Goal: Task Accomplishment & Management: Complete application form

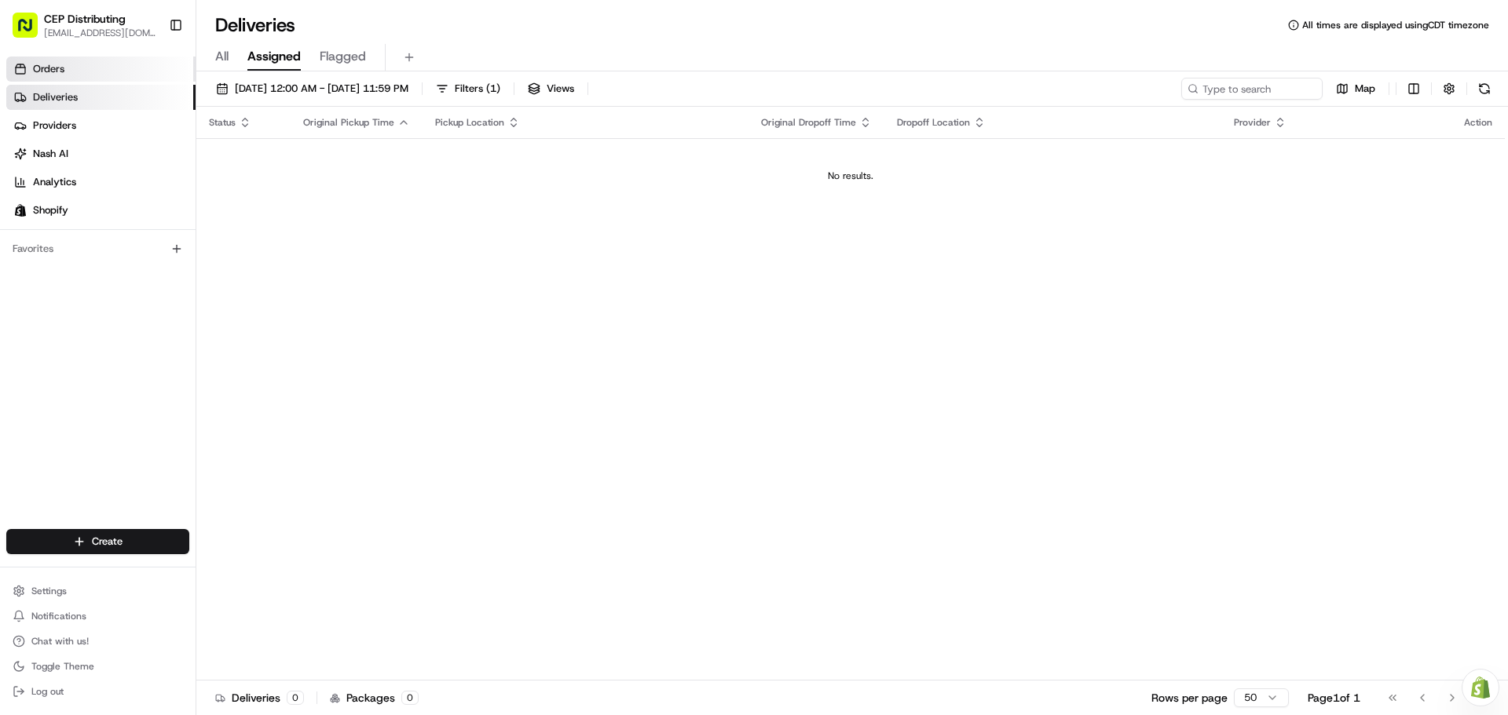
click at [74, 75] on link "Orders" at bounding box center [100, 69] width 189 height 25
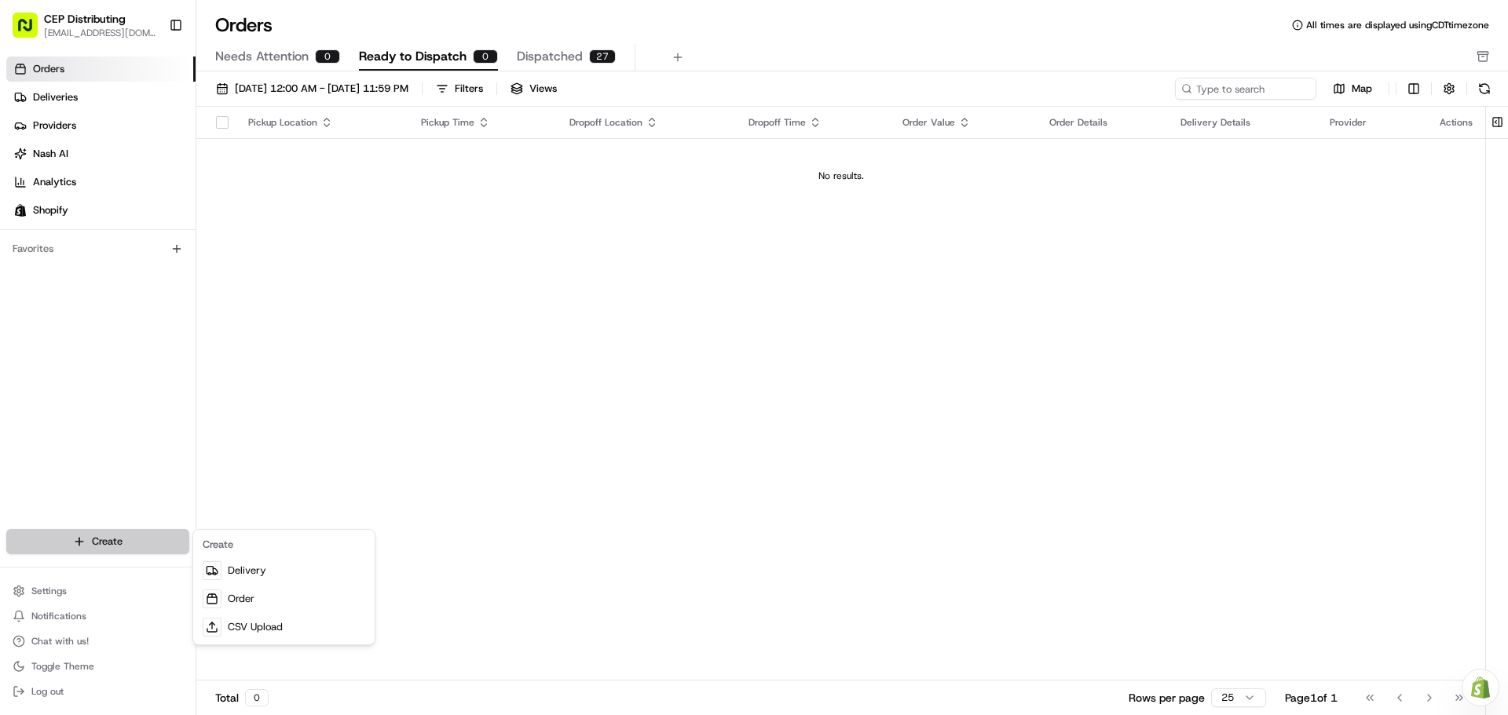
click at [128, 541] on html "CEP Distributing [EMAIL_ADDRESS][DOMAIN_NAME] Toggle Sidebar Orders Deliveries …" at bounding box center [754, 357] width 1508 height 715
click at [284, 601] on link "Order" at bounding box center [283, 599] width 175 height 28
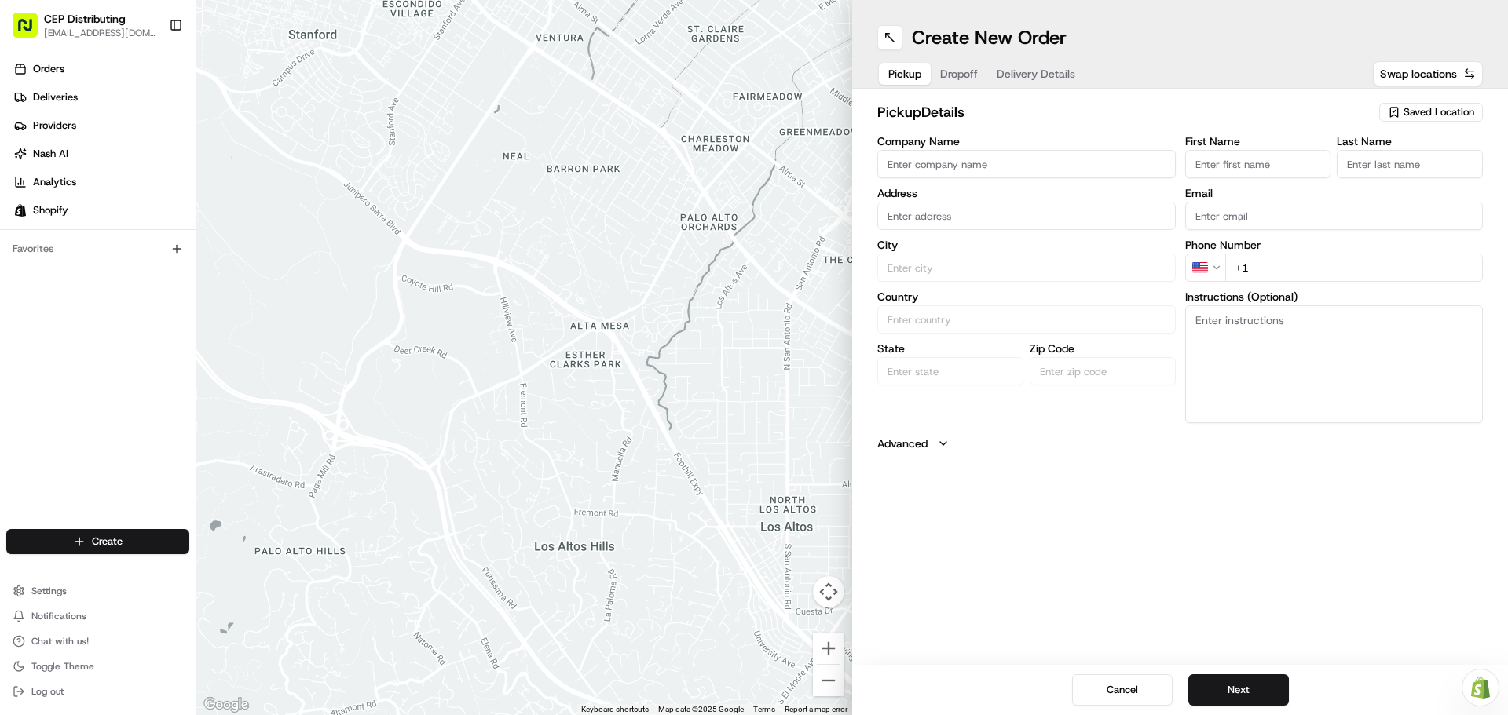
click at [959, 157] on input "Company Name" at bounding box center [1026, 164] width 298 height 28
type input "AV EXPRESS"
type input "[STREET_ADDRESS]"
type input "Seniece"
type input "Jetson"
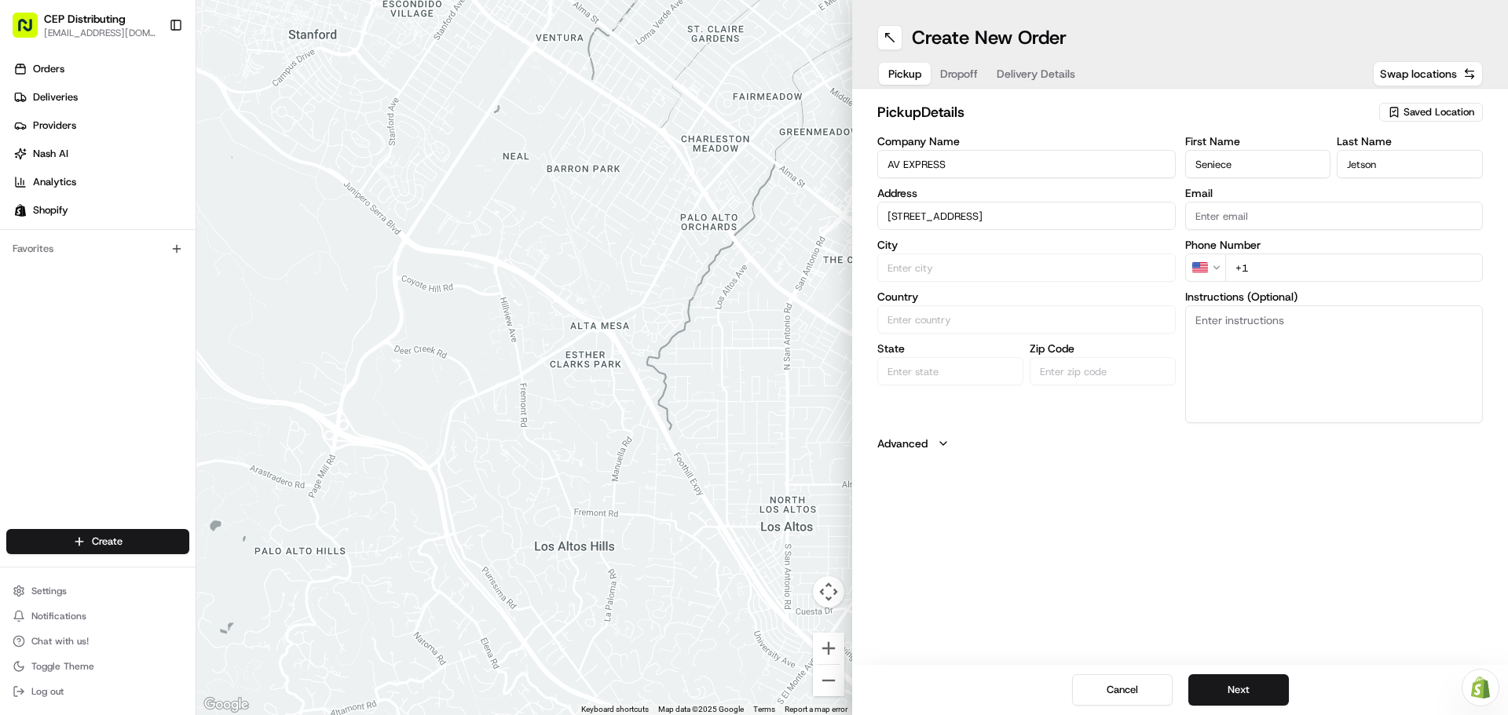
type input "[EMAIL_ADDRESS][DOMAIN_NAME]"
click at [1049, 252] on div "[STREET_ADDRESS]" at bounding box center [1026, 249] width 291 height 24
type input "[STREET_ADDRESS]"
type input "[GEOGRAPHIC_DATA]"
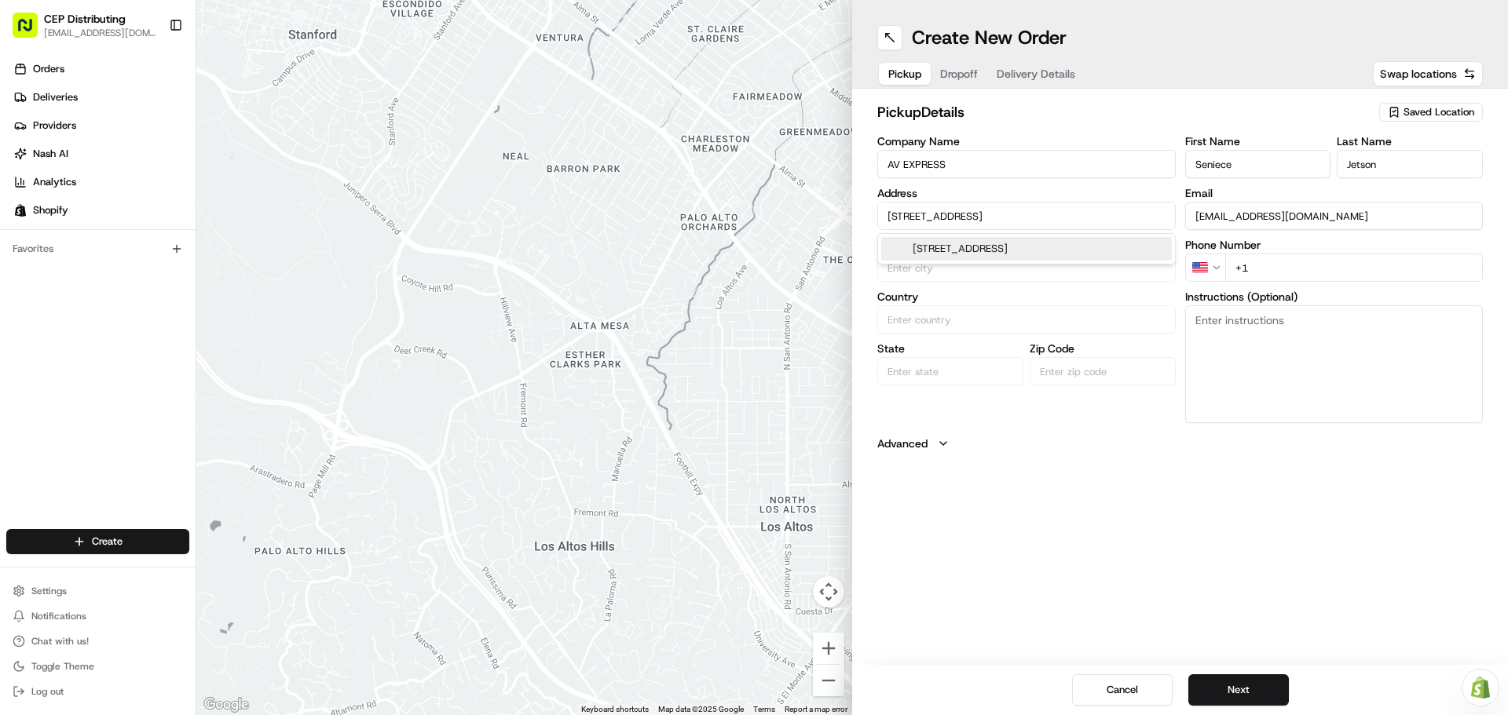
type input "[GEOGRAPHIC_DATA]"
type input "77063"
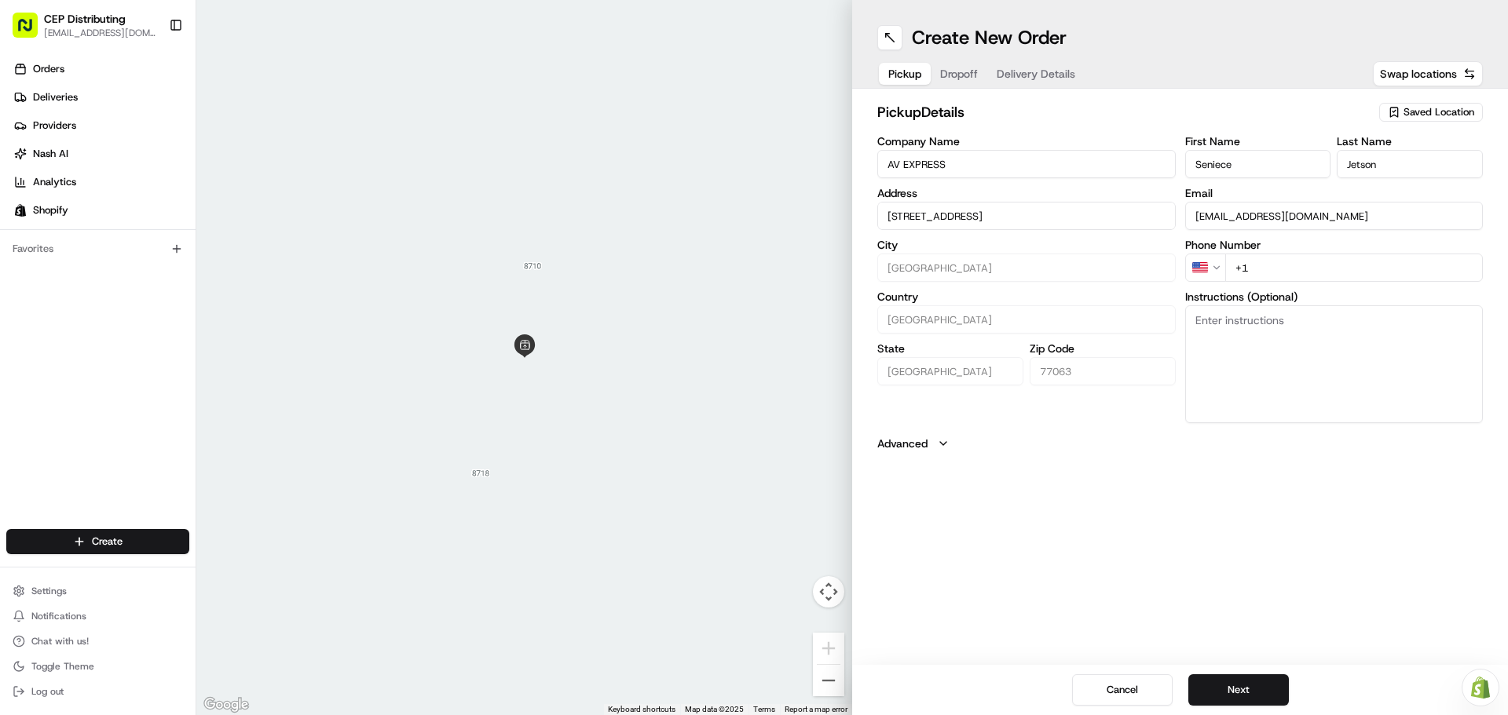
click at [1269, 269] on input "+1" at bounding box center [1354, 268] width 258 height 28
type input "[PHONE_NUMBER]"
click at [1272, 357] on textarea "Instructions (Optional)" at bounding box center [1334, 364] width 298 height 118
type textarea "O"
click at [1190, 320] on textarea "Pickup Order# 2731" at bounding box center [1334, 364] width 298 height 118
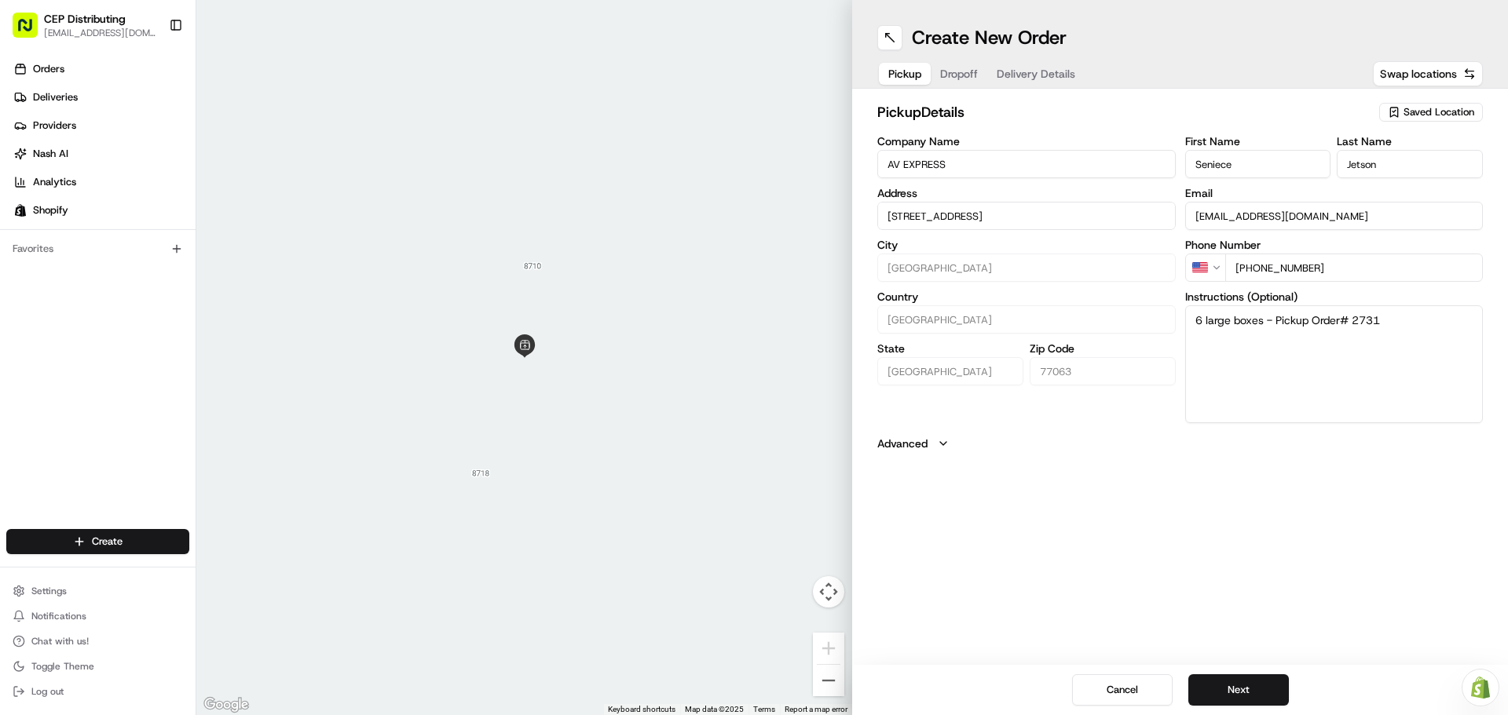
type textarea "6 large boxes - Pickup Order# 2731"
click at [1175, 517] on div "Create New Order Pickup Dropoff Delivery Details Swap locations pickup Details …" at bounding box center [1180, 357] width 656 height 715
click at [1238, 685] on button "Next" at bounding box center [1238, 689] width 101 height 31
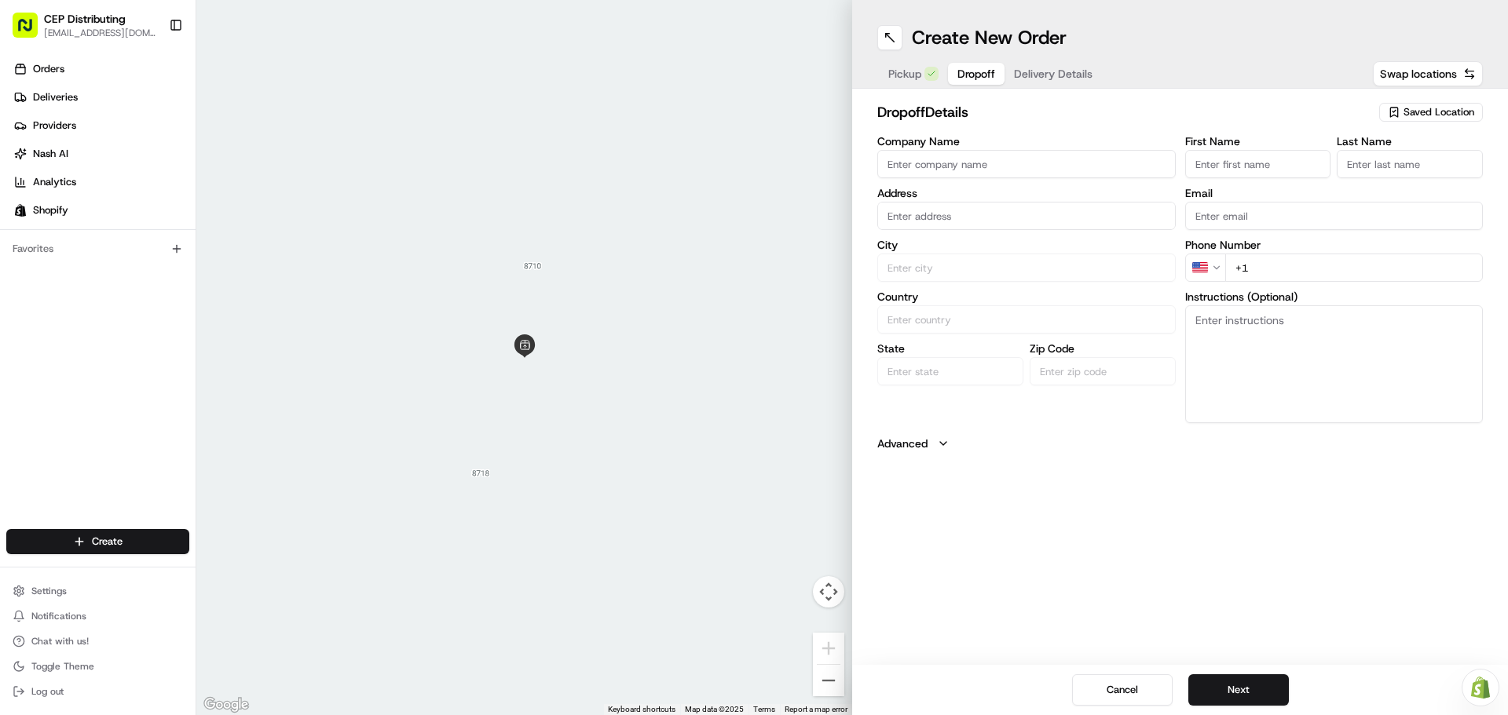
click at [921, 160] on input "Company Name" at bounding box center [1026, 164] width 298 height 28
click at [956, 158] on input "Company Name" at bounding box center [1026, 164] width 298 height 28
type input "I"
type input "iEvol"
drag, startPoint x: 906, startPoint y: 163, endPoint x: 788, endPoint y: 137, distance: 121.2
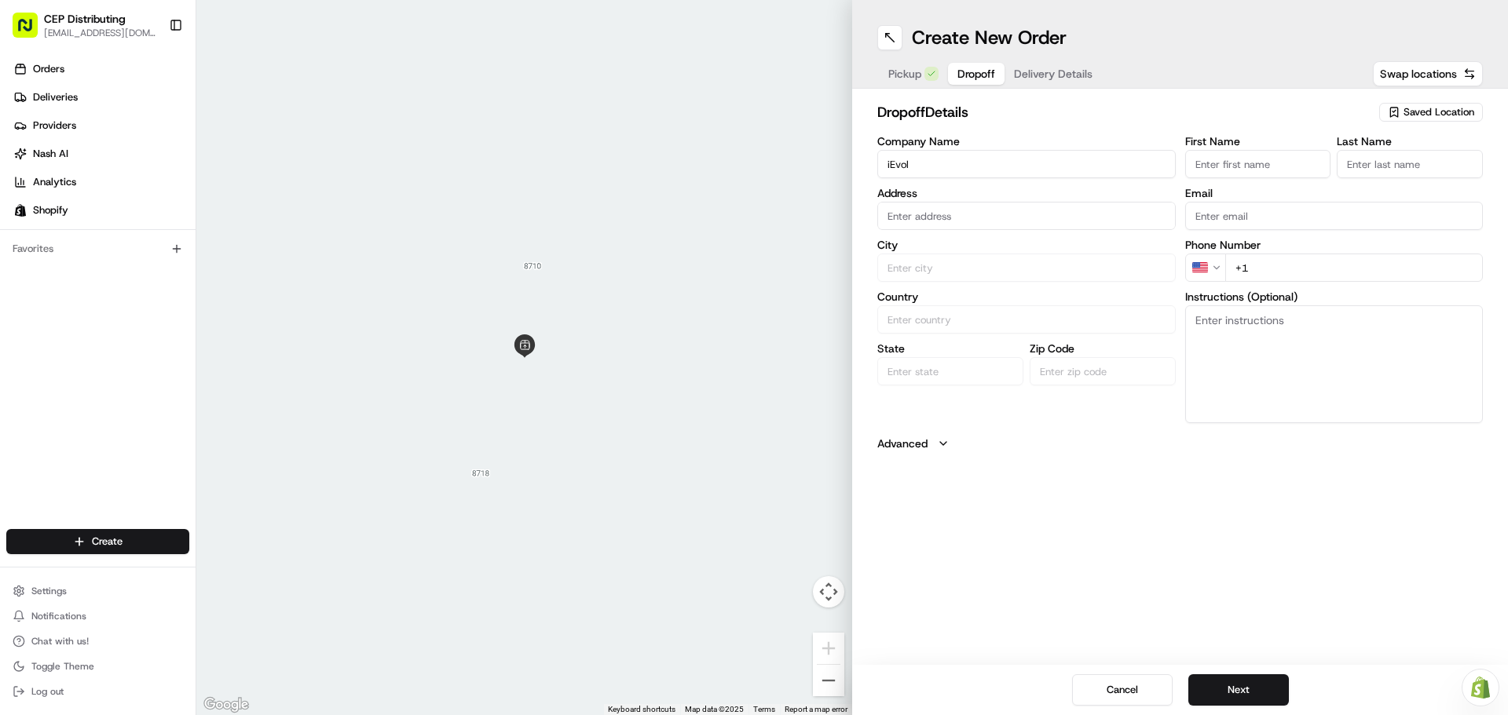
click at [796, 138] on div "← Move left → Move right ↑ Move up ↓ Move down + Zoom in - Zoom out Home Jump l…" at bounding box center [851, 357] width 1311 height 715
paste input "iEvolve Technology"
type input "iEvolve Technology"
click at [901, 218] on input "text" at bounding box center [1026, 216] width 298 height 28
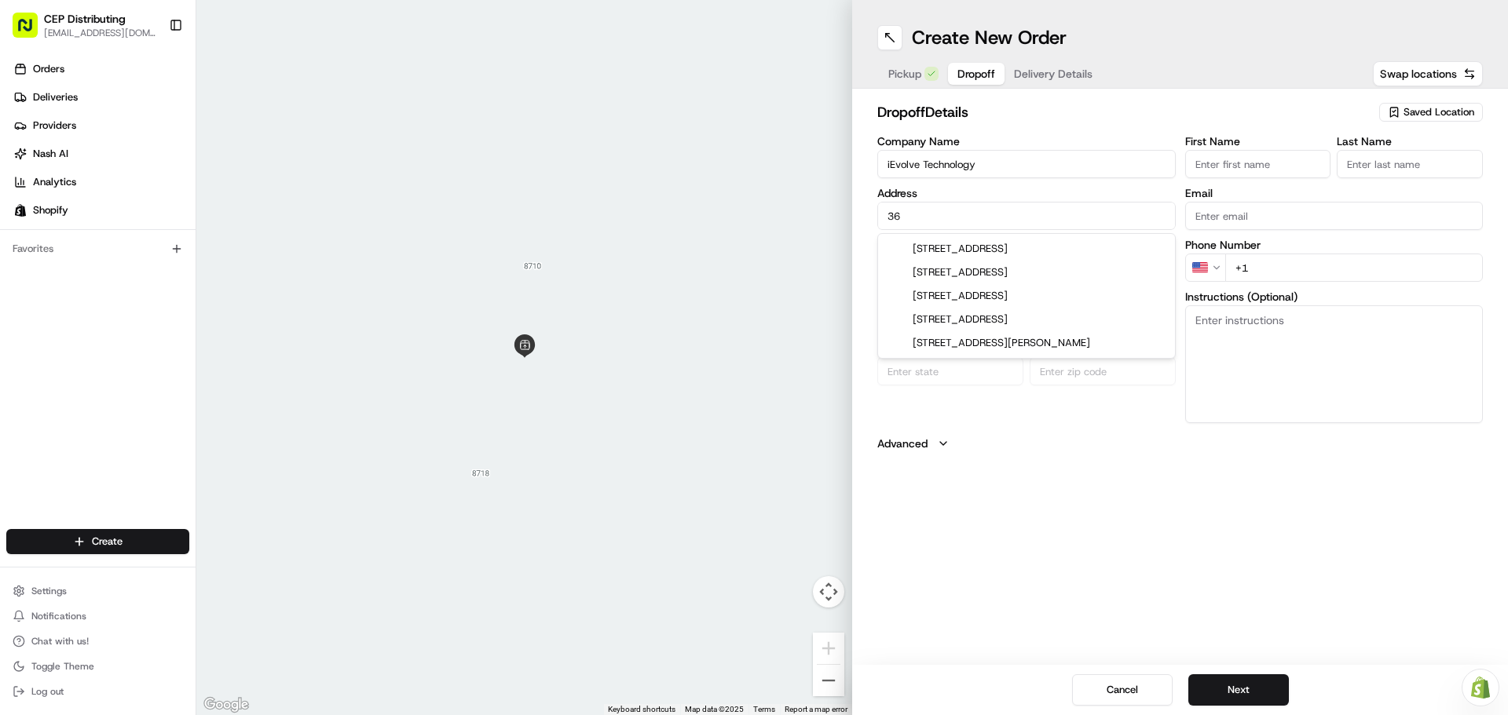
type input "3"
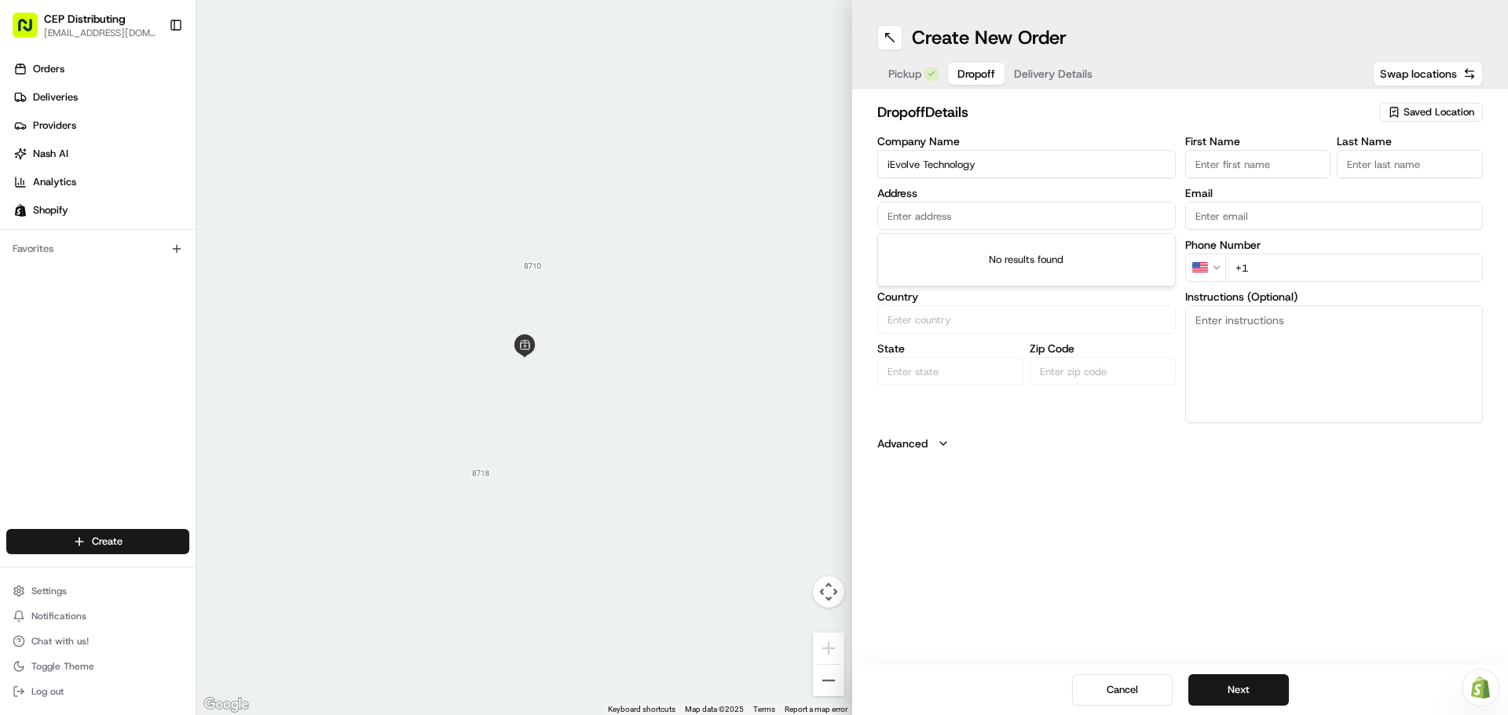
click at [908, 215] on input "text" at bounding box center [1026, 216] width 298 height 28
paste input "[STREET_ADDRESS]"
click at [946, 248] on div "[STREET_ADDRESS]" at bounding box center [1026, 249] width 291 height 24
type input "[STREET_ADDRESS][PERSON_NAME]"
type input "Pearland"
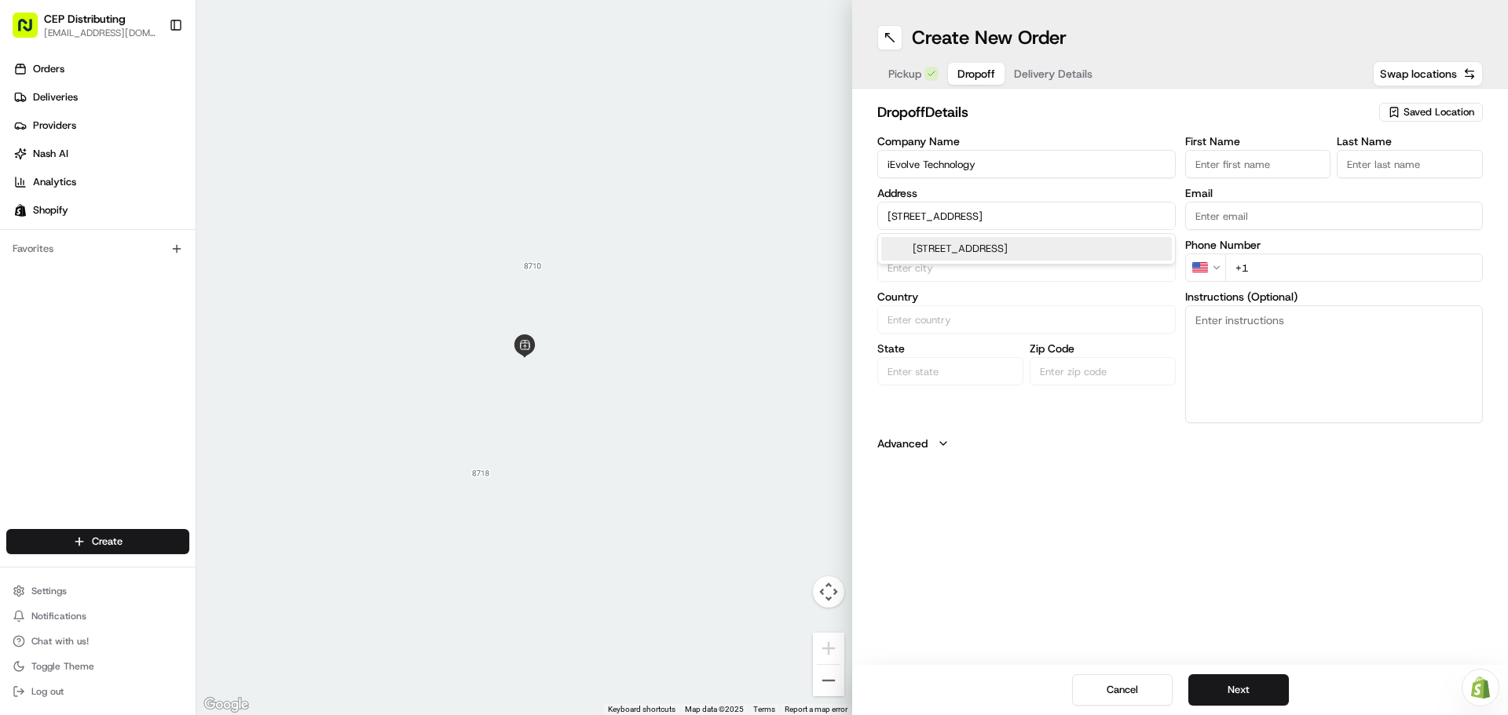
type input "[GEOGRAPHIC_DATA]"
type input "77584"
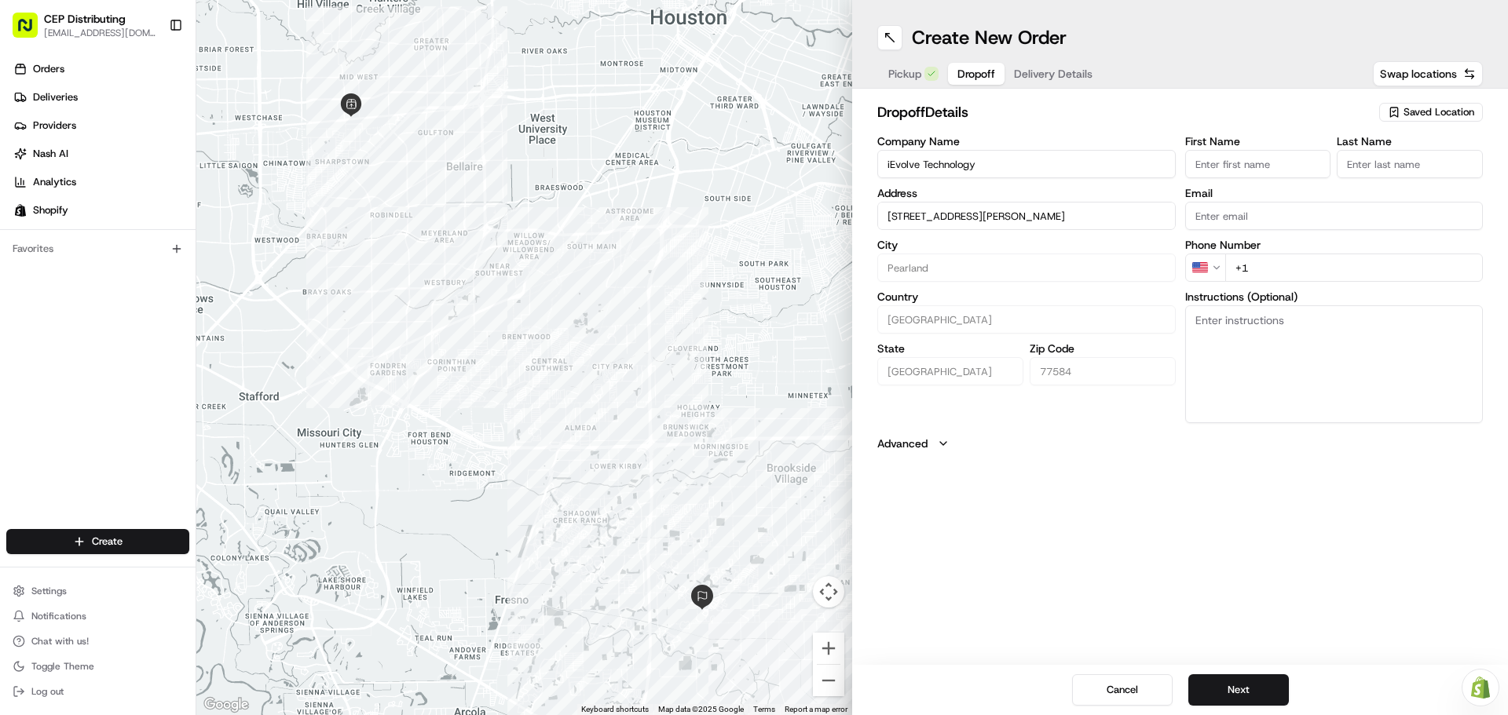
type input "[STREET_ADDRESS][PERSON_NAME]"
click at [1238, 172] on input "First Name" at bounding box center [1258, 164] width 146 height 28
type input "[PERSON_NAME]"
click at [1217, 217] on input "Email" at bounding box center [1334, 216] width 298 height 28
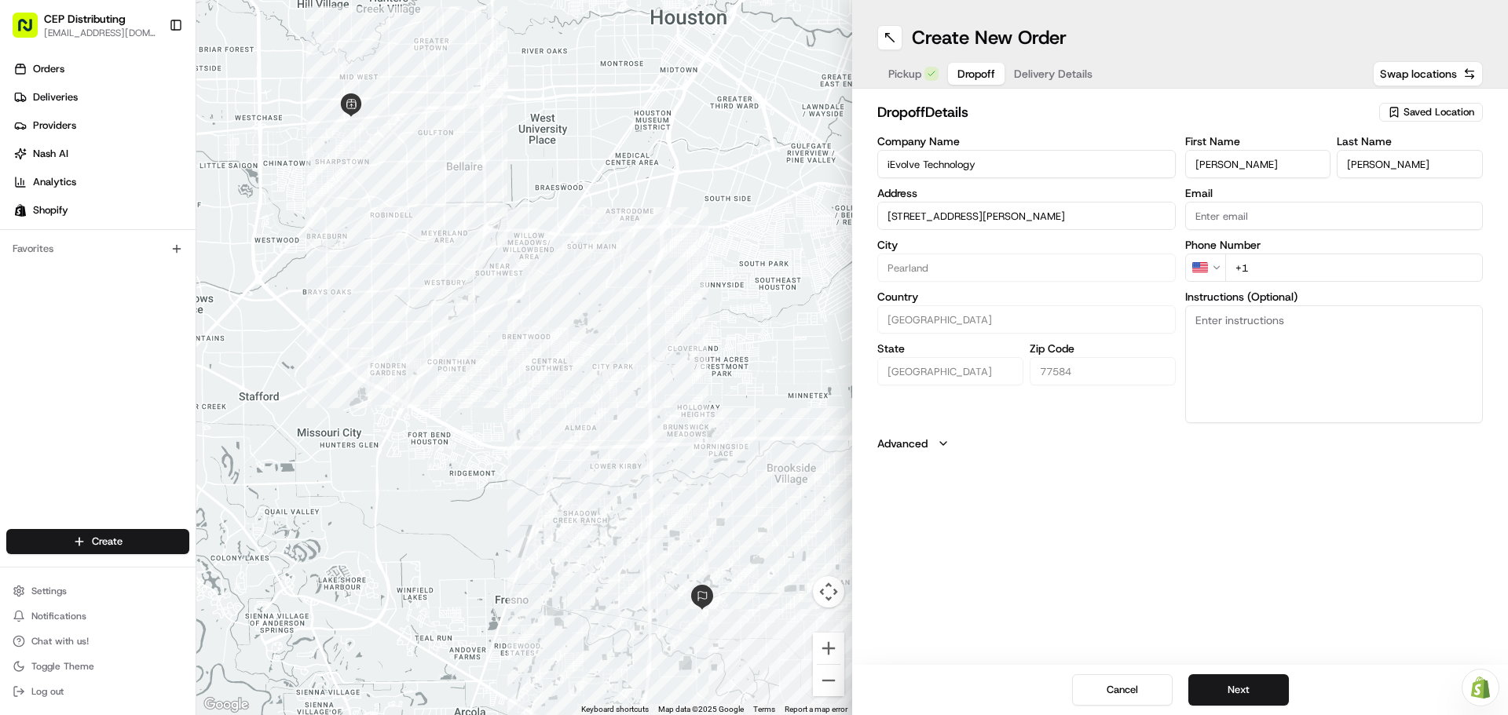
paste input "[EMAIL_ADDRESS][DOMAIN_NAME]"
type input "[EMAIL_ADDRESS][DOMAIN_NAME]"
click at [1286, 266] on input "+1" at bounding box center [1354, 268] width 258 height 28
type input "[PHONE_NUMBER]"
type textarea "Contact [PERSON_NAME] [PHONE_NUMBER]"
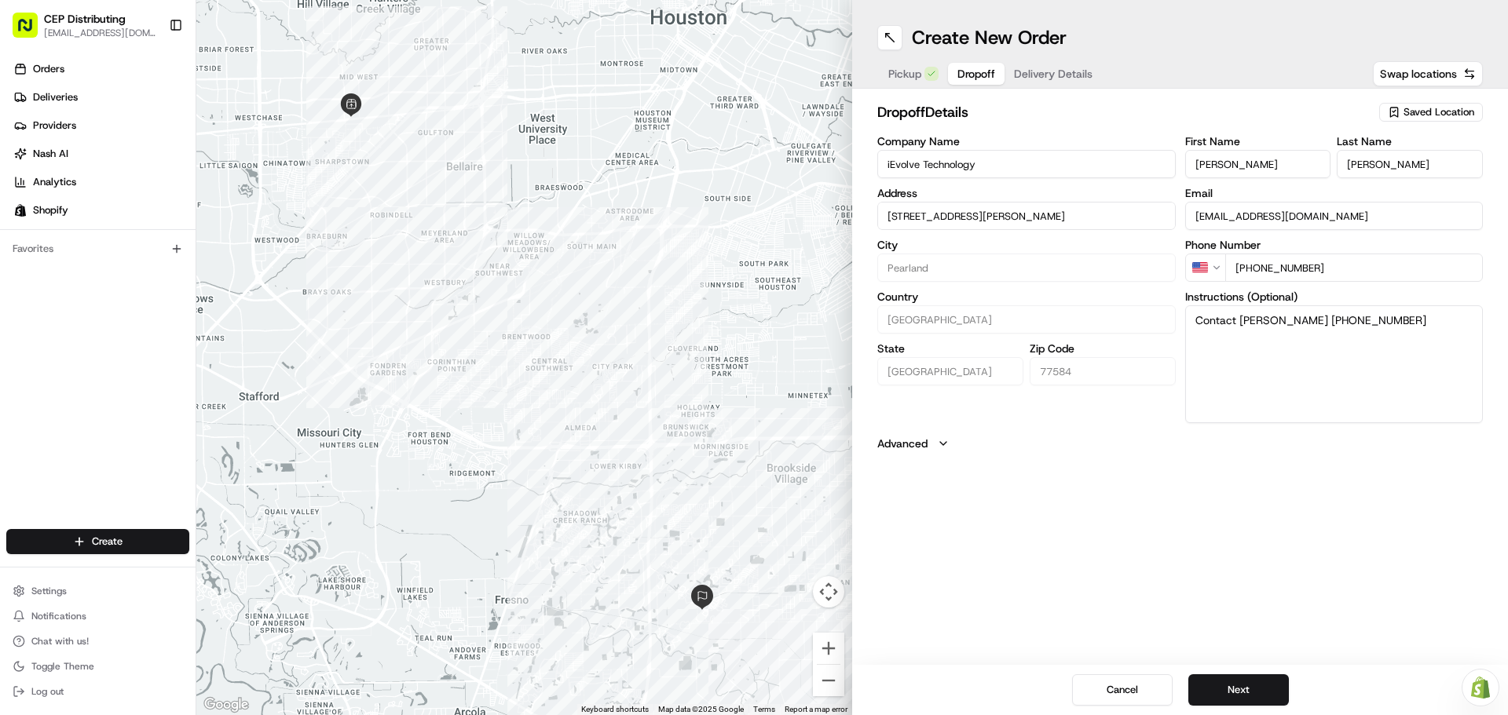
click at [1168, 547] on div "Create New Order Pickup Dropoff Delivery Details Swap locations dropoff Details…" at bounding box center [1180, 357] width 656 height 715
click at [1251, 691] on button "Next" at bounding box center [1238, 689] width 101 height 31
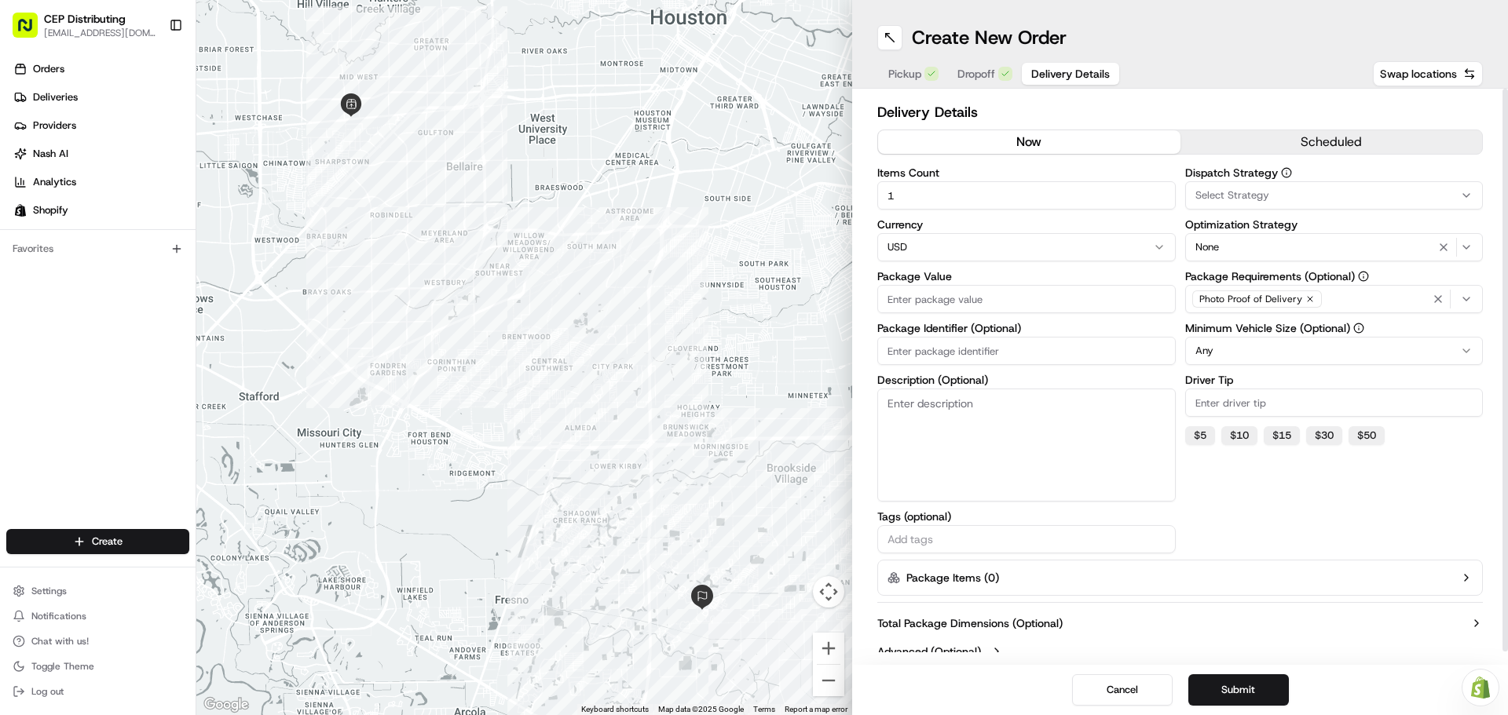
click at [946, 179] on div "Items Count 1" at bounding box center [1026, 188] width 298 height 42
click at [960, 209] on input "1" at bounding box center [1026, 195] width 298 height 28
type input "6"
click at [988, 295] on input "Package Value" at bounding box center [1026, 299] width 298 height 28
type input "5295"
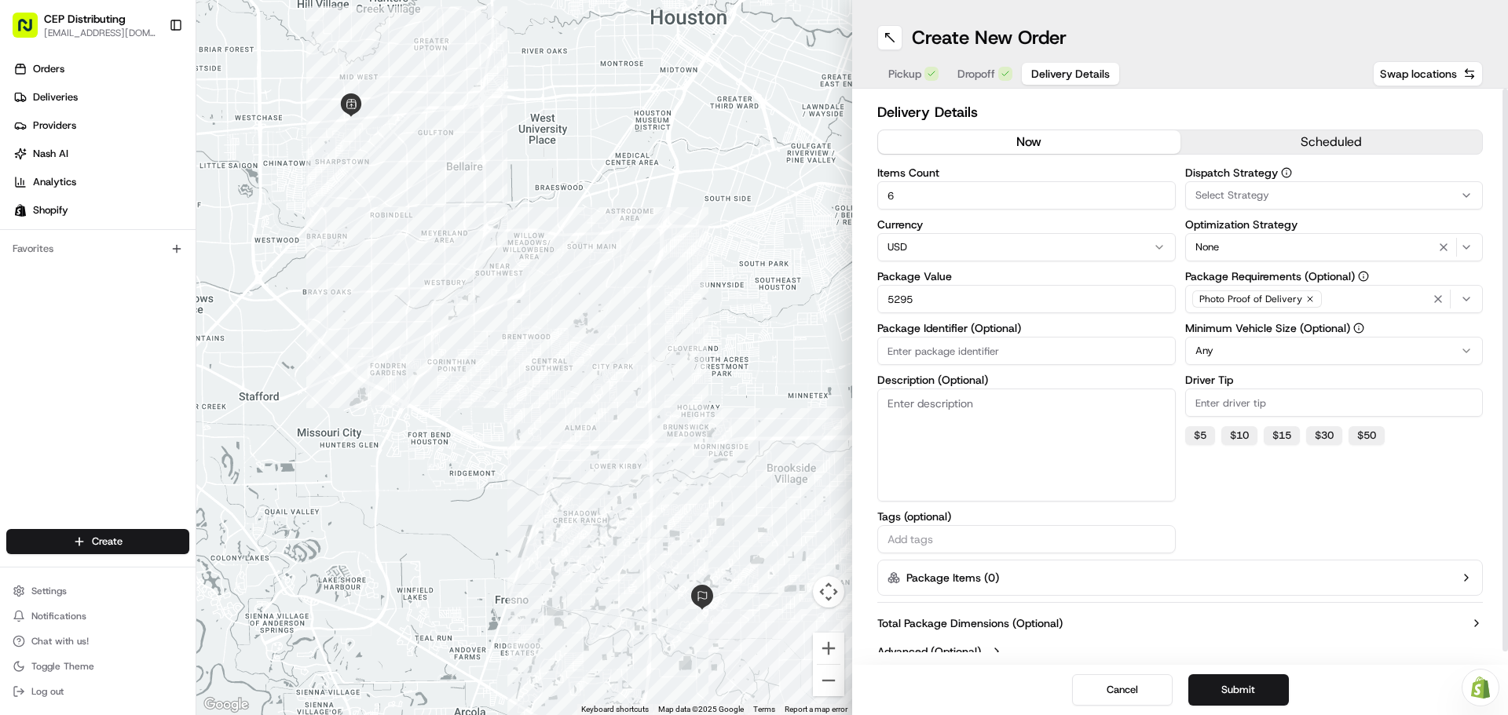
click at [918, 353] on input "Package Identifier (Optional)" at bounding box center [1026, 351] width 298 height 28
type input "Order# 2731"
click at [1366, 298] on div "Photo Proof of Delivery" at bounding box center [1334, 299] width 291 height 24
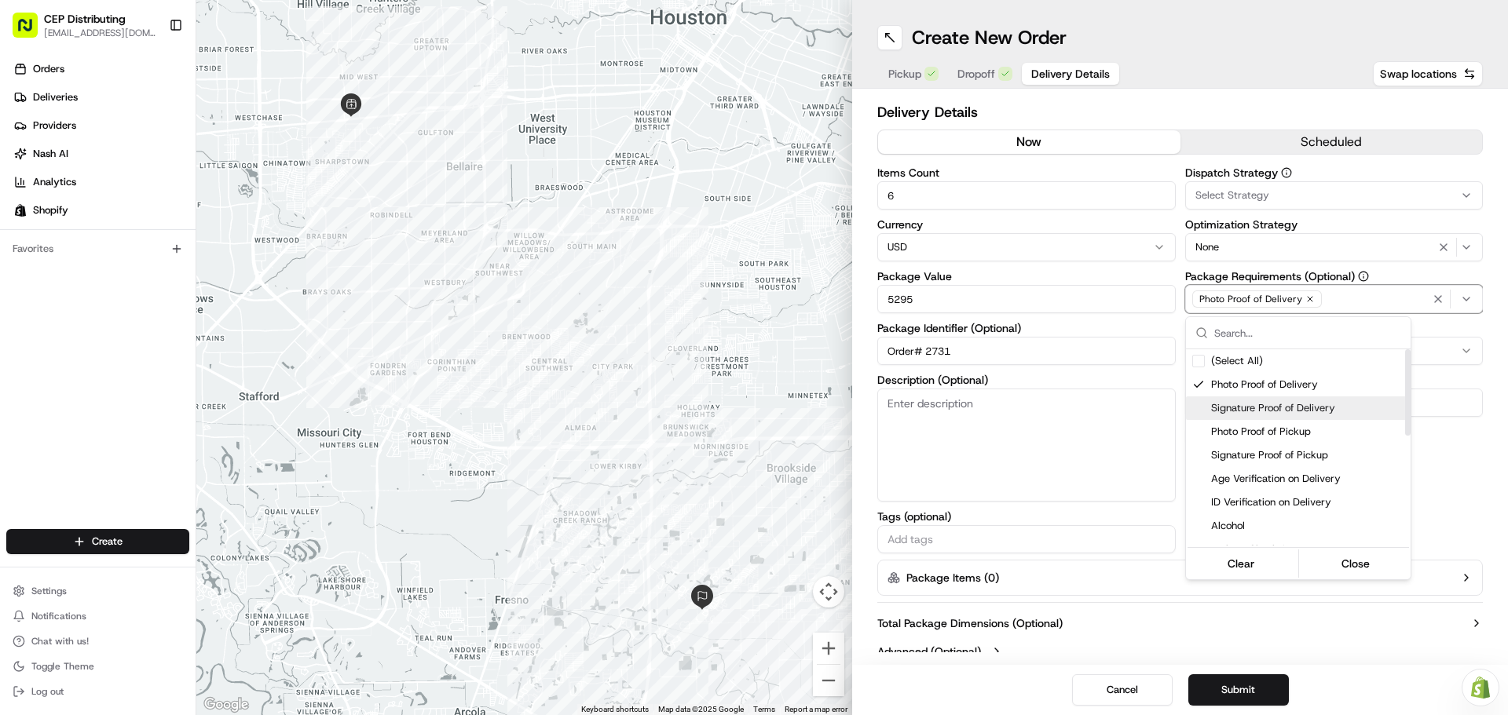
click at [1307, 407] on span "Signature Proof of Delivery" at bounding box center [1307, 408] width 193 height 14
click at [1470, 467] on html "CEP Distributing [EMAIL_ADDRESS][DOMAIN_NAME] Toggle Sidebar Orders Deliveries …" at bounding box center [754, 357] width 1508 height 715
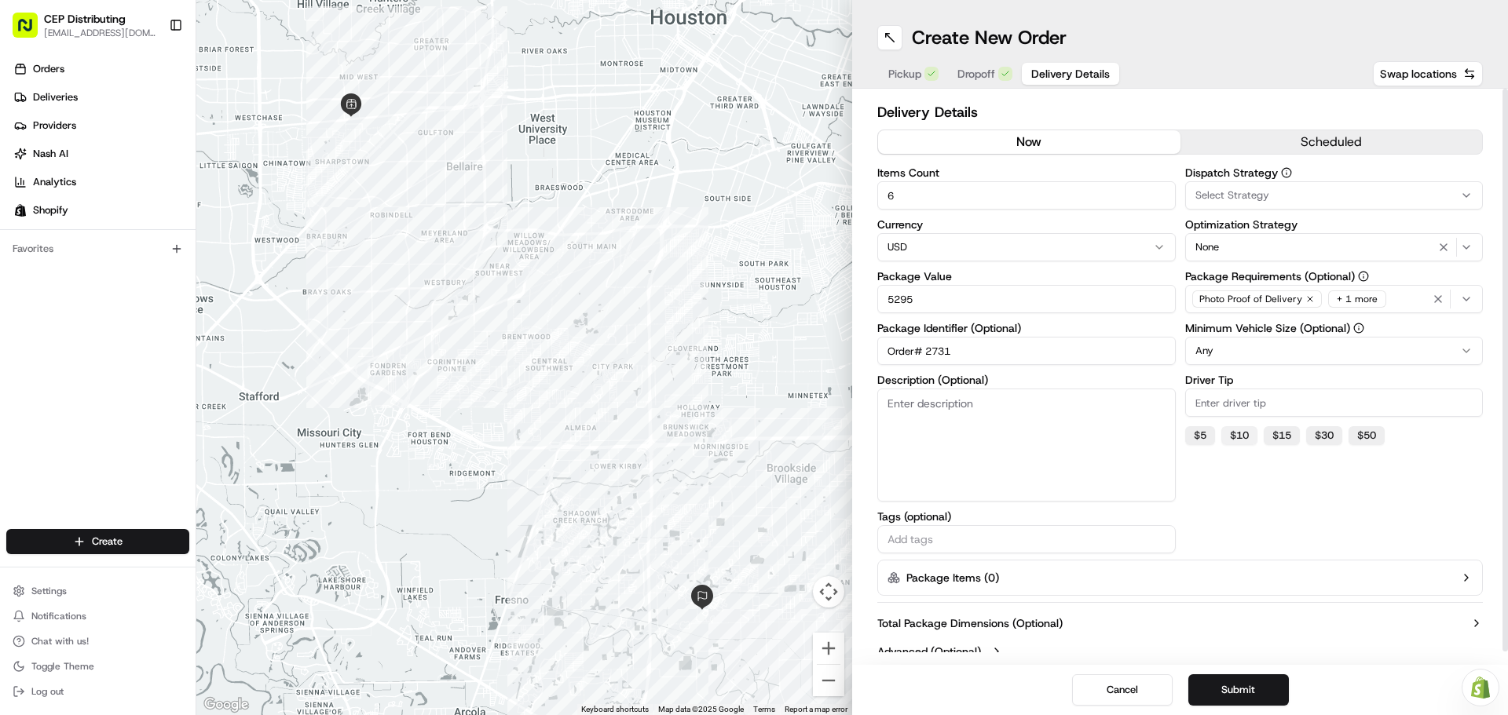
click at [1248, 440] on button "$ 10" at bounding box center [1239, 435] width 36 height 19
type input "10"
click at [1237, 349] on html "CEP Distributing [EMAIL_ADDRESS][DOMAIN_NAME] Toggle Sidebar Orders Deliveries …" at bounding box center [754, 357] width 1508 height 715
click at [1268, 521] on div "Dispatch Strategy Select Strategy Optimization Strategy None Package Requiremen…" at bounding box center [1334, 360] width 298 height 386
click at [1391, 188] on button "Select Strategy" at bounding box center [1334, 195] width 298 height 28
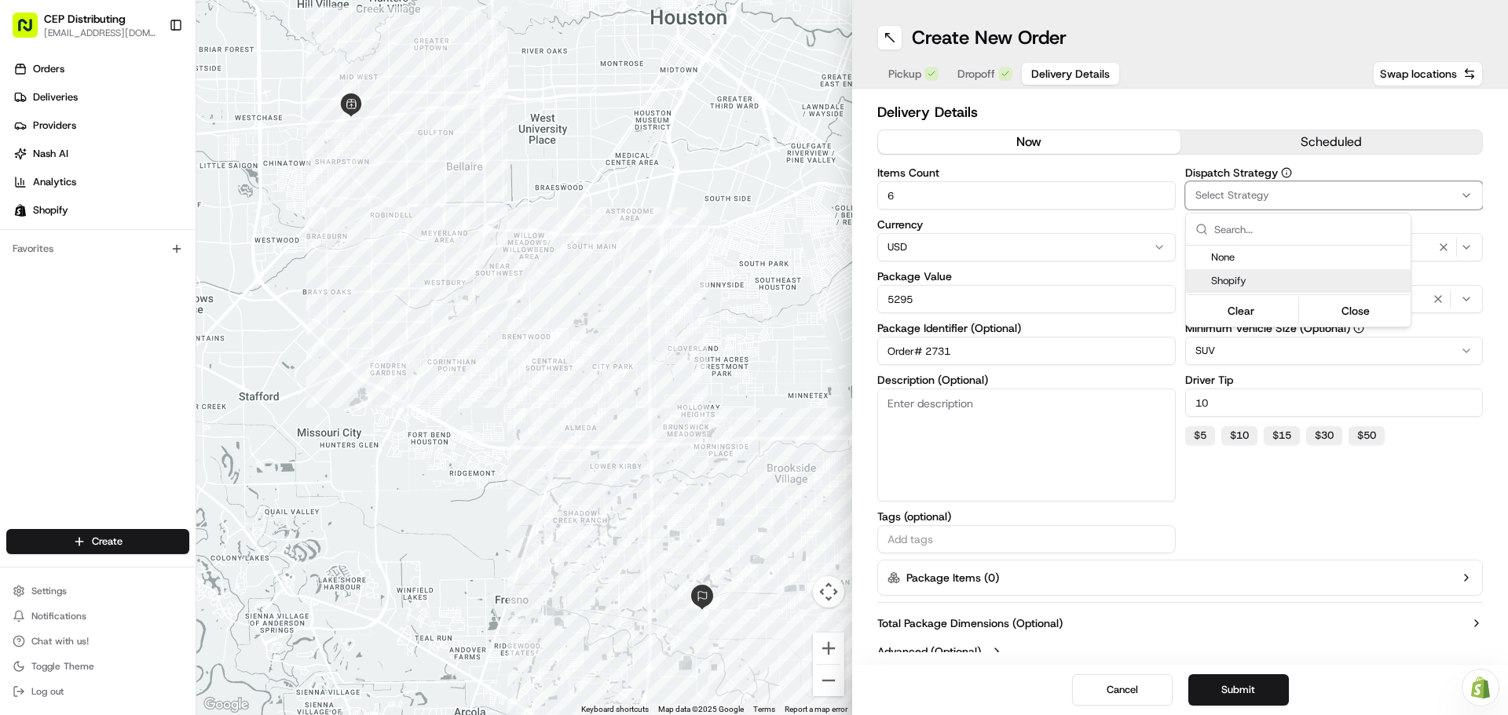
click at [1290, 291] on div "Shopify" at bounding box center [1298, 281] width 225 height 24
click at [1287, 503] on html "CEP Distributing [EMAIL_ADDRESS][DOMAIN_NAME] Toggle Sidebar Orders Deliveries …" at bounding box center [754, 357] width 1508 height 715
click at [1226, 684] on button "Submit" at bounding box center [1238, 689] width 101 height 31
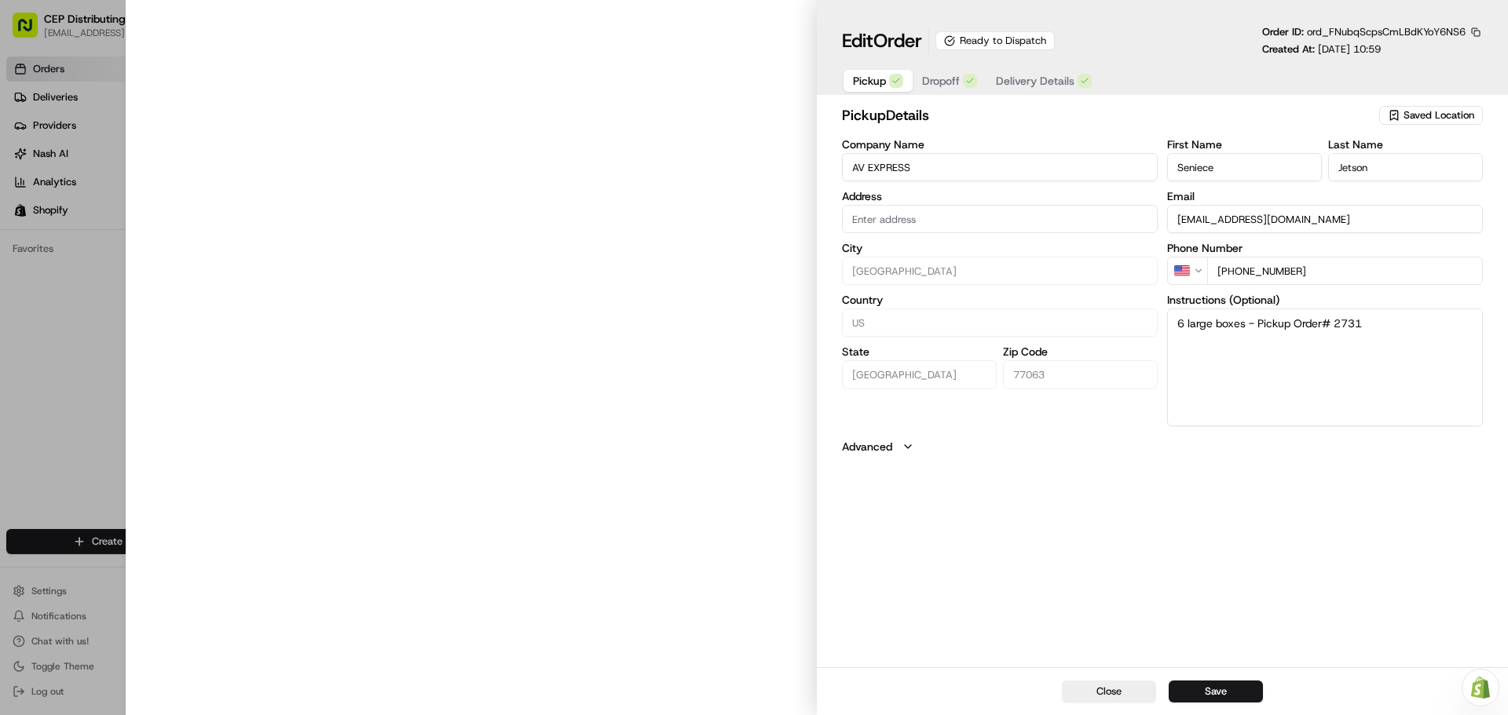
type input "[STREET_ADDRESS]"
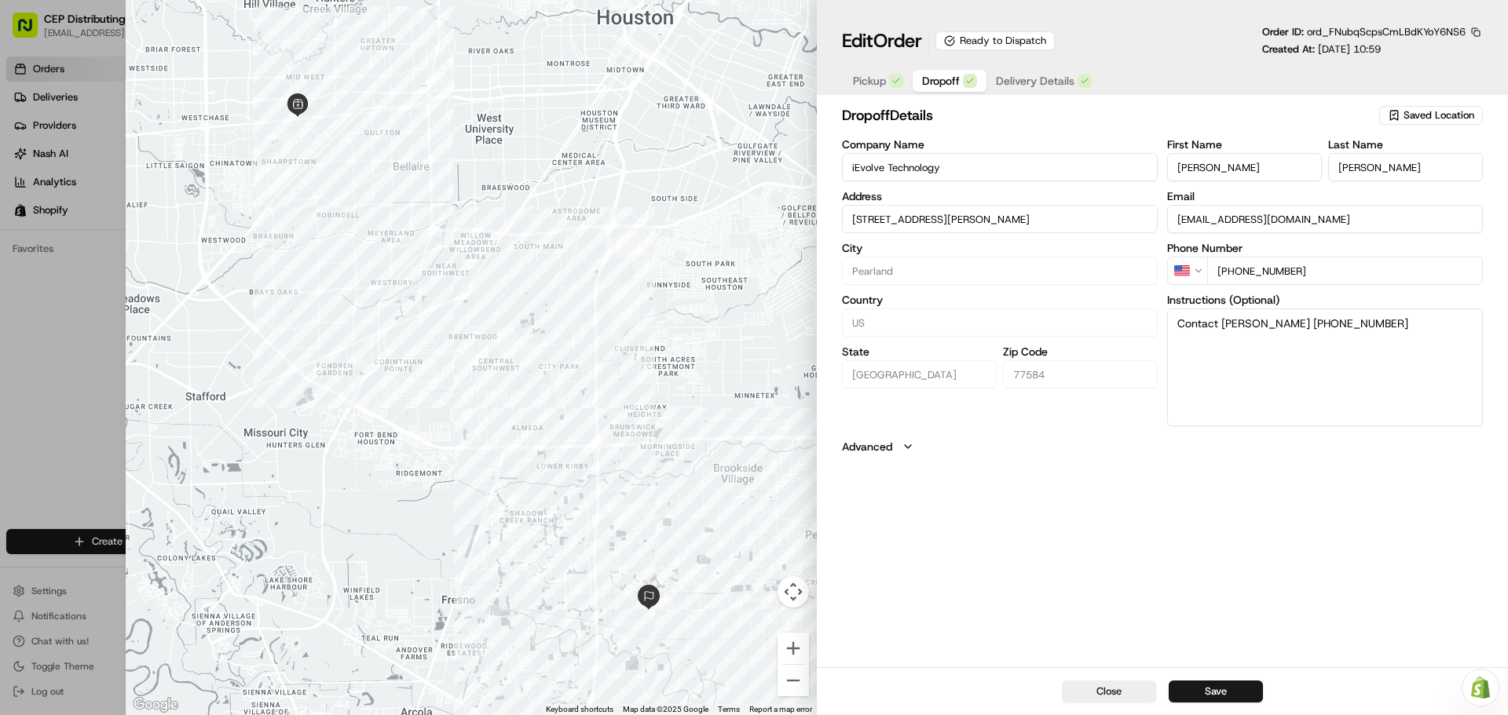
click at [941, 76] on span "Dropoff" at bounding box center [941, 81] width 38 height 16
click at [1177, 323] on textarea "Contact [PERSON_NAME] [PHONE_NUMBER]" at bounding box center [1325, 368] width 316 height 118
type textarea "Inside Delivery - do not leave outside - Contact [PERSON_NAME] [PHONE_NUMBER]"
click at [1234, 694] on button "Save" at bounding box center [1215, 692] width 94 height 22
type input "+1"
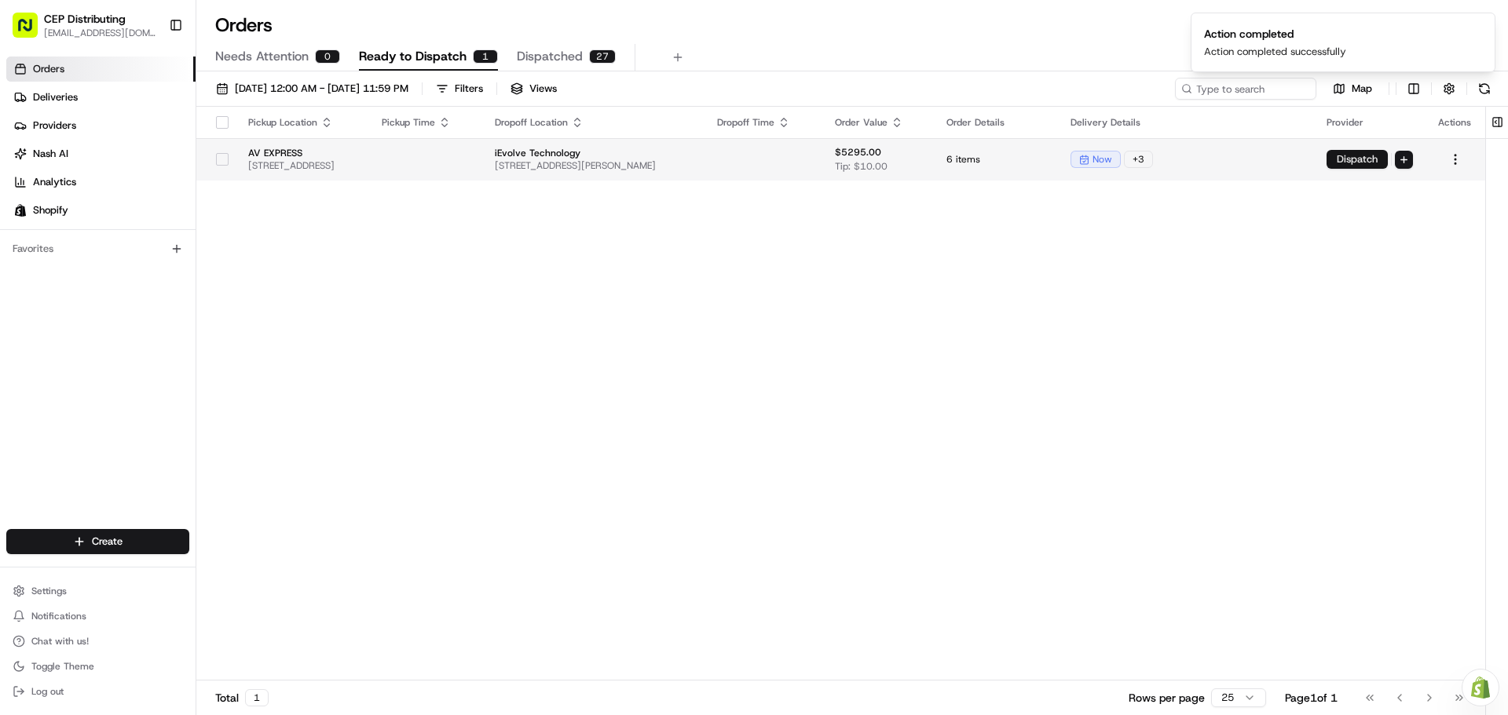
click at [1336, 152] on button "Dispatch" at bounding box center [1356, 159] width 61 height 19
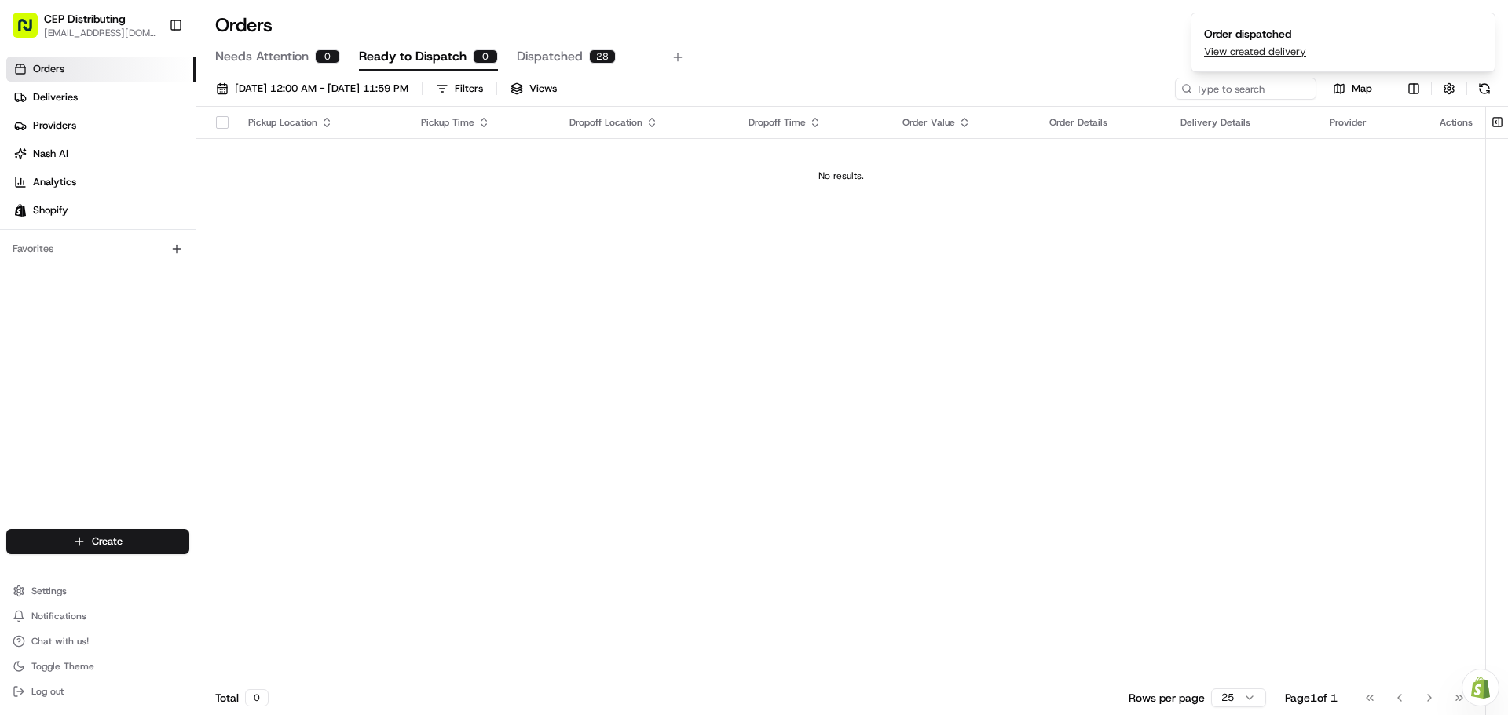
click at [554, 50] on span "Dispatched" at bounding box center [550, 56] width 66 height 19
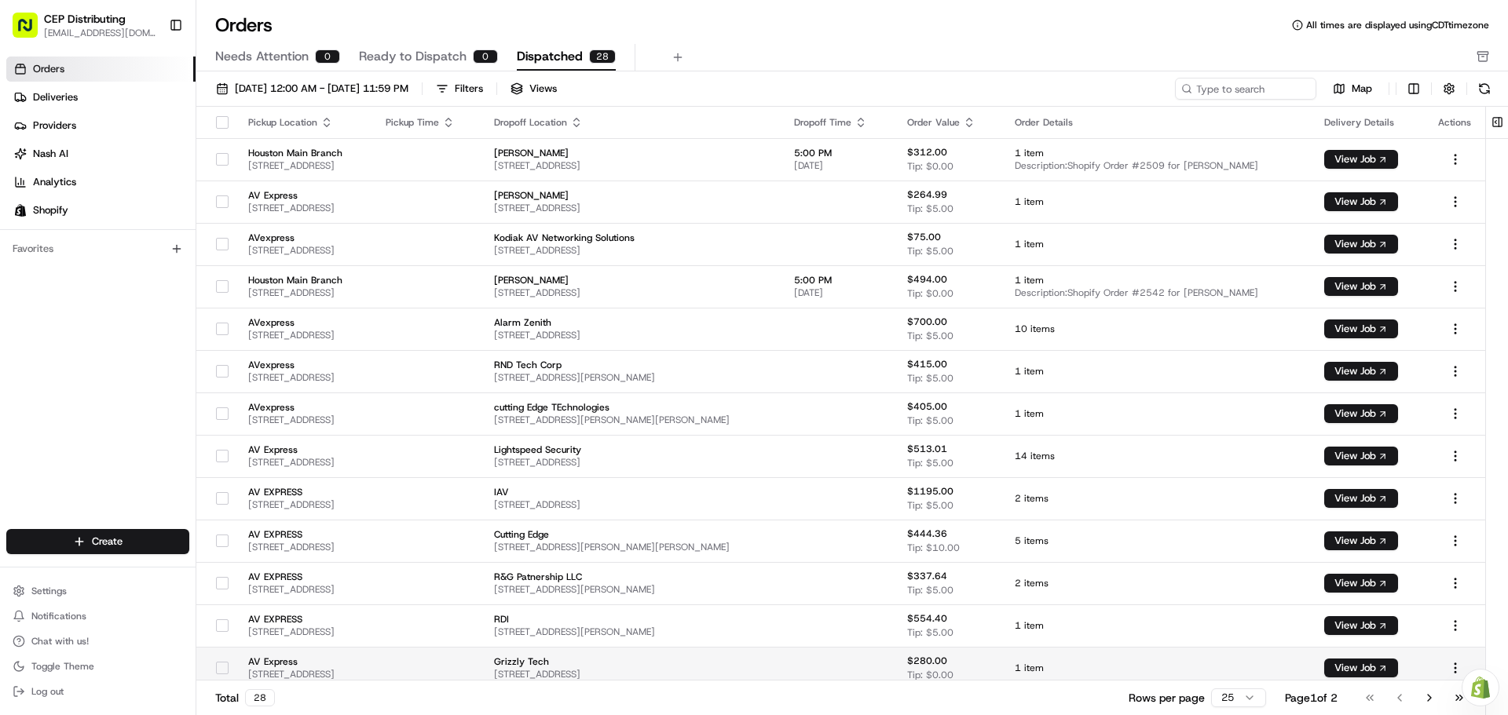
scroll to position [517, 0]
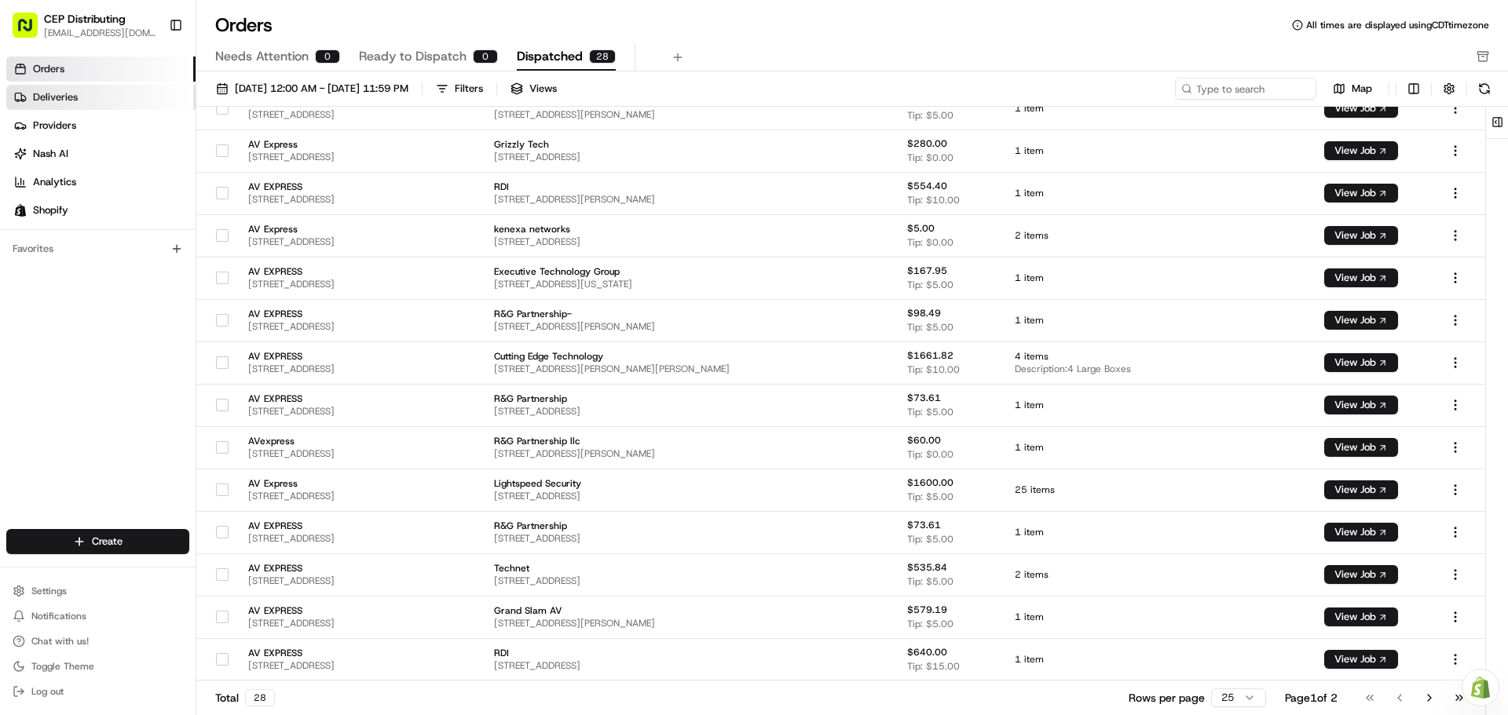
click at [105, 104] on link "Deliveries" at bounding box center [100, 97] width 189 height 25
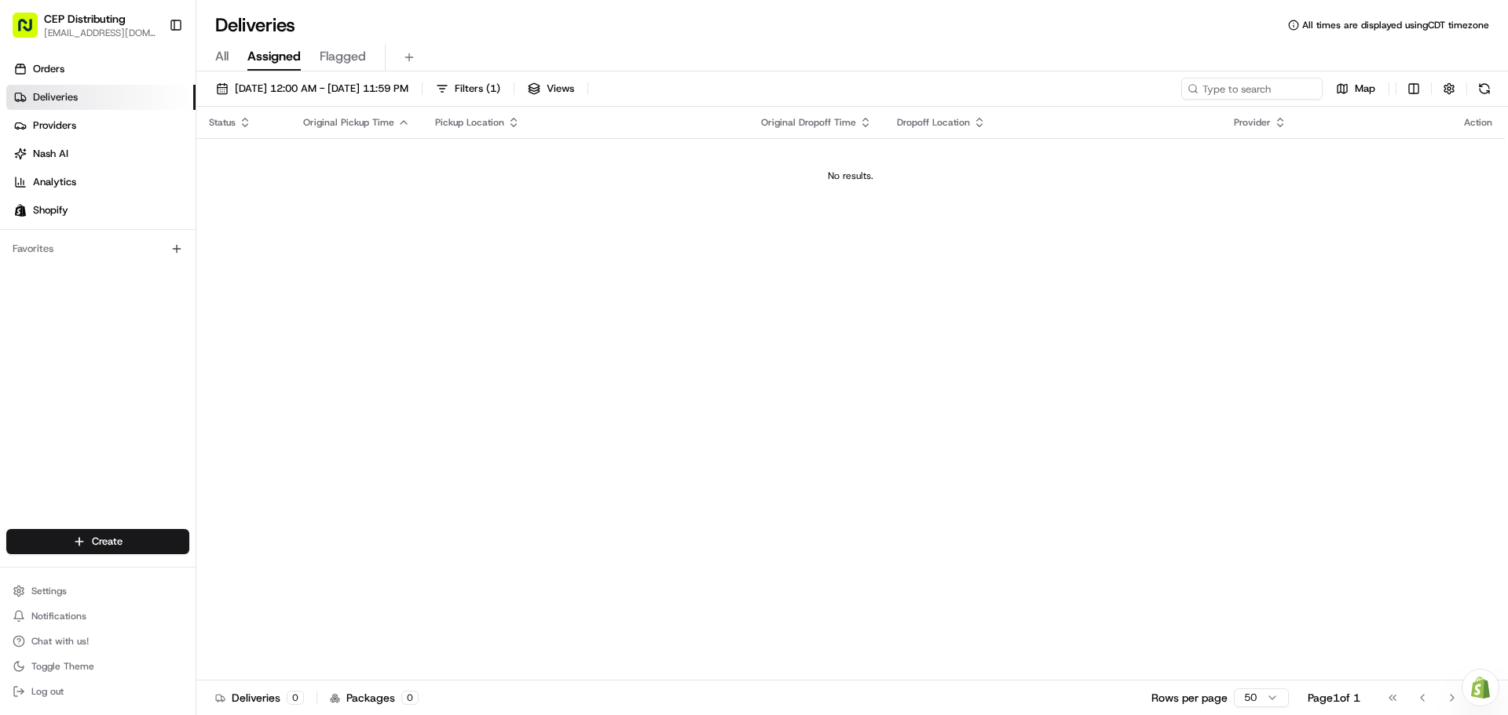
click at [225, 50] on span "All" at bounding box center [221, 56] width 13 height 19
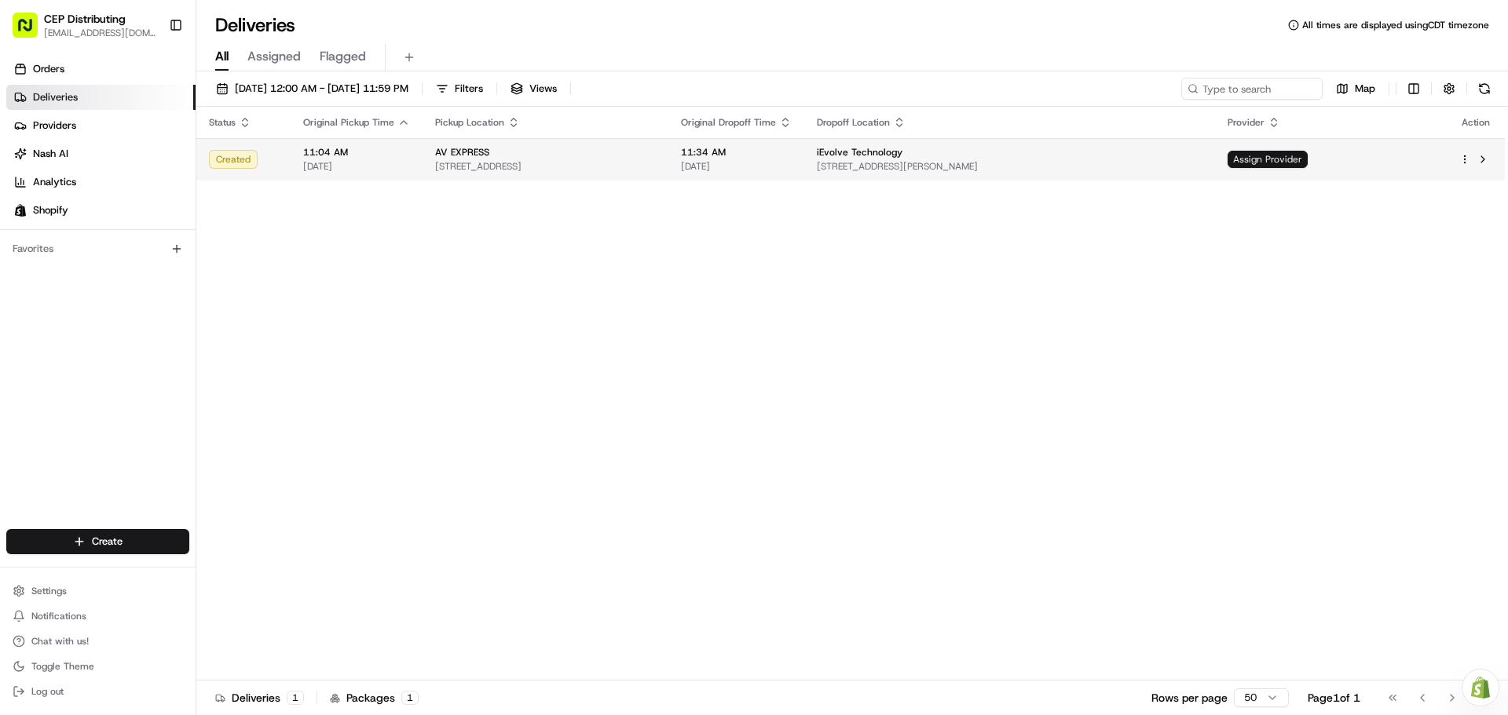
click at [1307, 155] on span "Assign Provider" at bounding box center [1267, 159] width 80 height 17
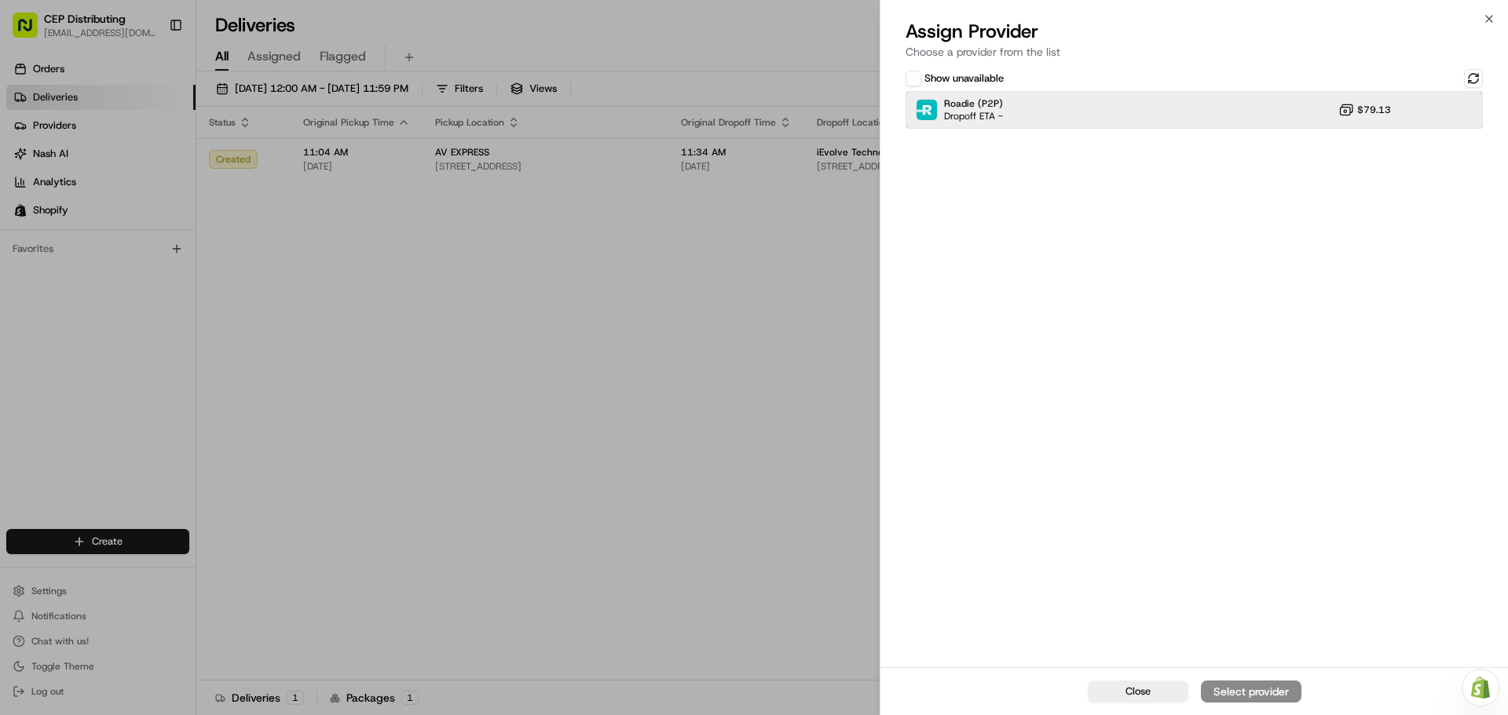
click at [1013, 107] on div "Roadie (P2P) Dropoff ETA - $79.13" at bounding box center [1193, 110] width 577 height 38
click at [1253, 690] on div "Assign Provider" at bounding box center [1250, 692] width 77 height 16
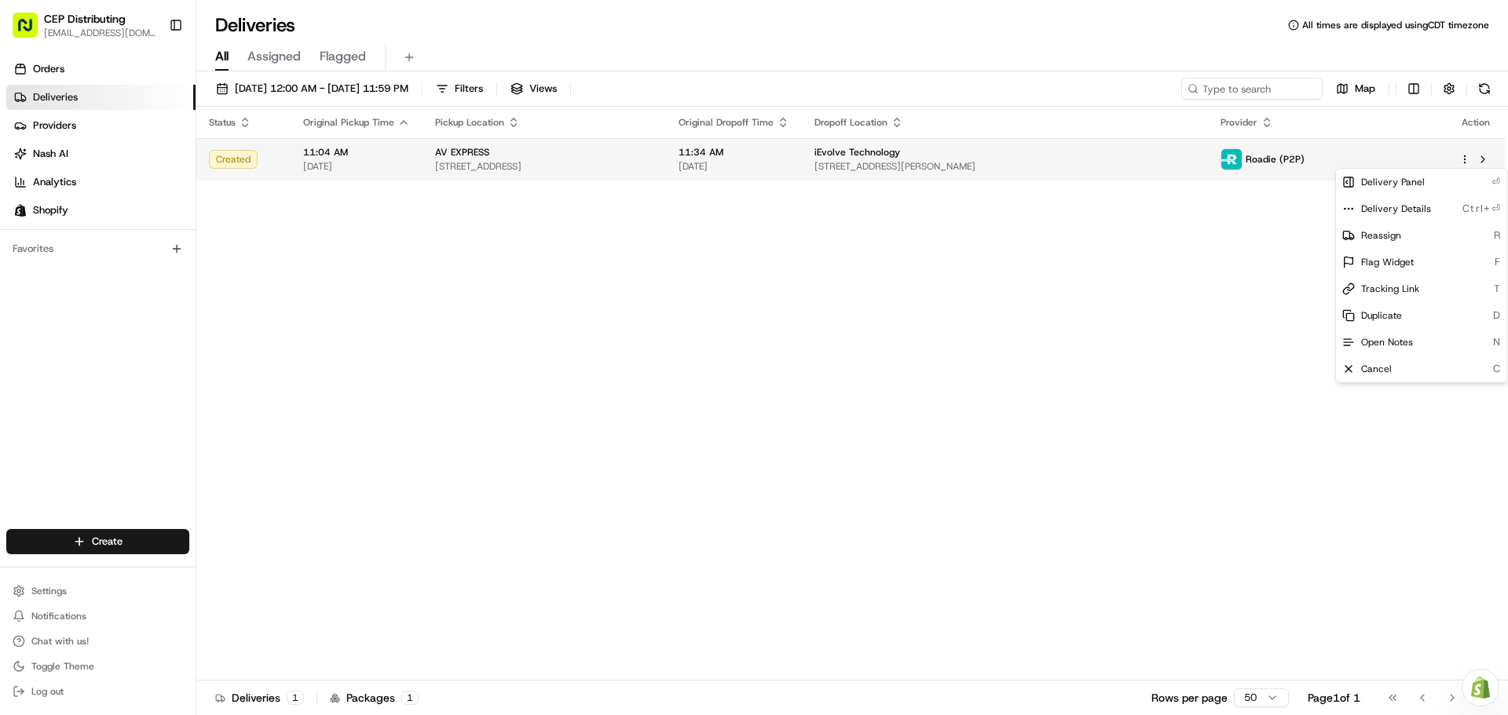
click at [1464, 159] on html "CEP Distributing [EMAIL_ADDRESS][DOMAIN_NAME] Toggle Sidebar Orders Deliveries …" at bounding box center [754, 357] width 1508 height 715
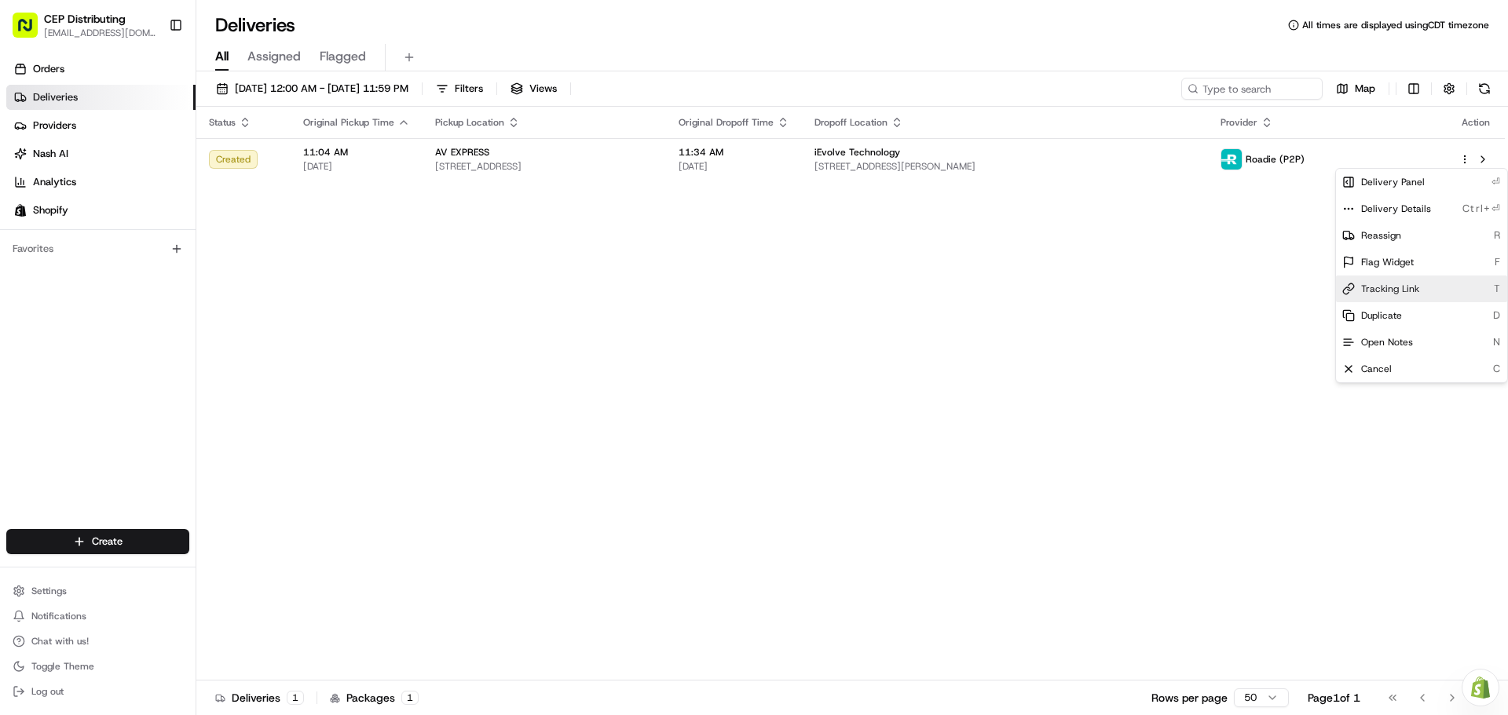
click at [1382, 290] on span "Tracking Link" at bounding box center [1390, 289] width 58 height 13
